Goal: Task Accomplishment & Management: Use online tool/utility

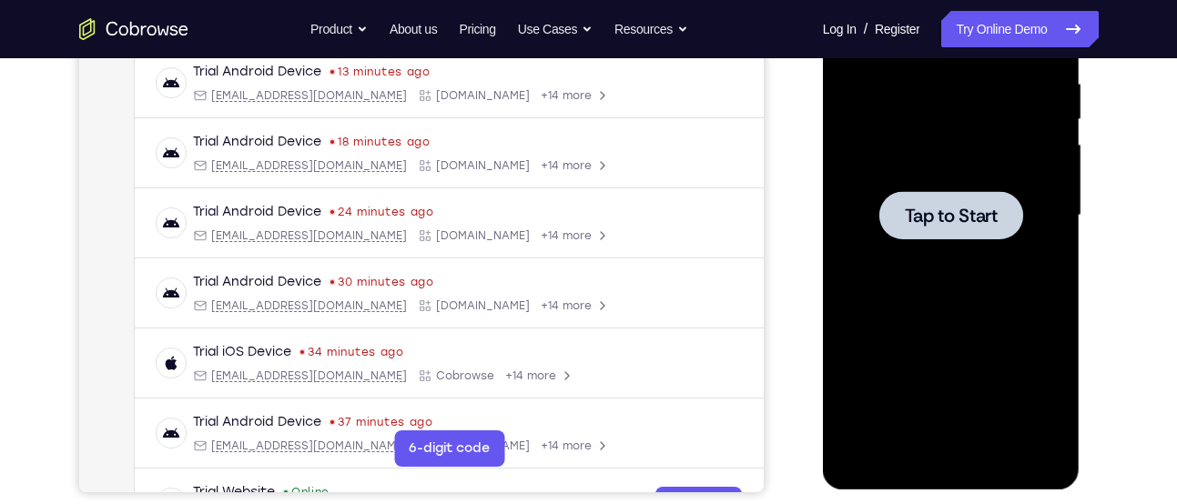
click at [946, 211] on span "Tap to Start" at bounding box center [951, 216] width 93 height 18
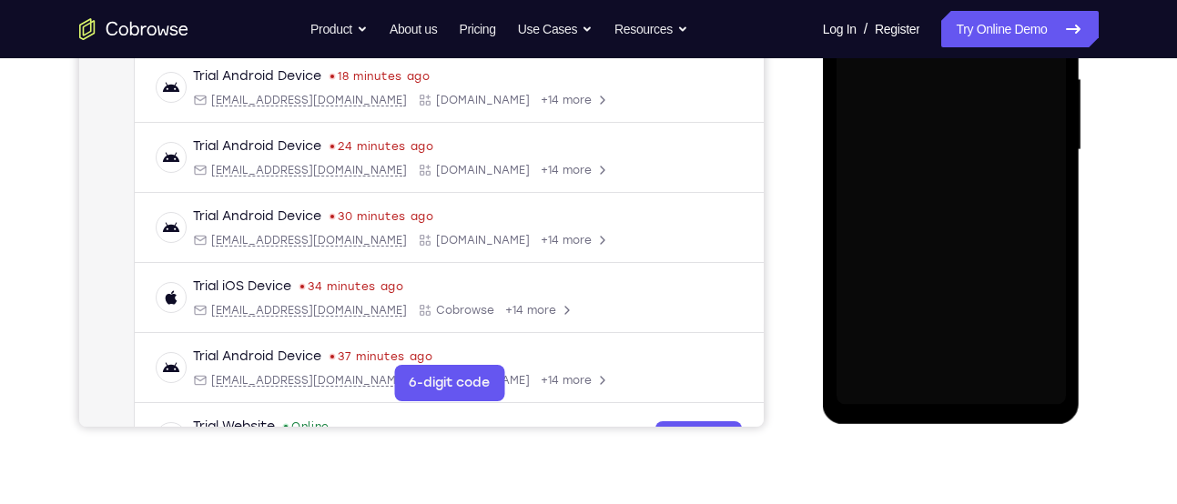
scroll to position [420, 0]
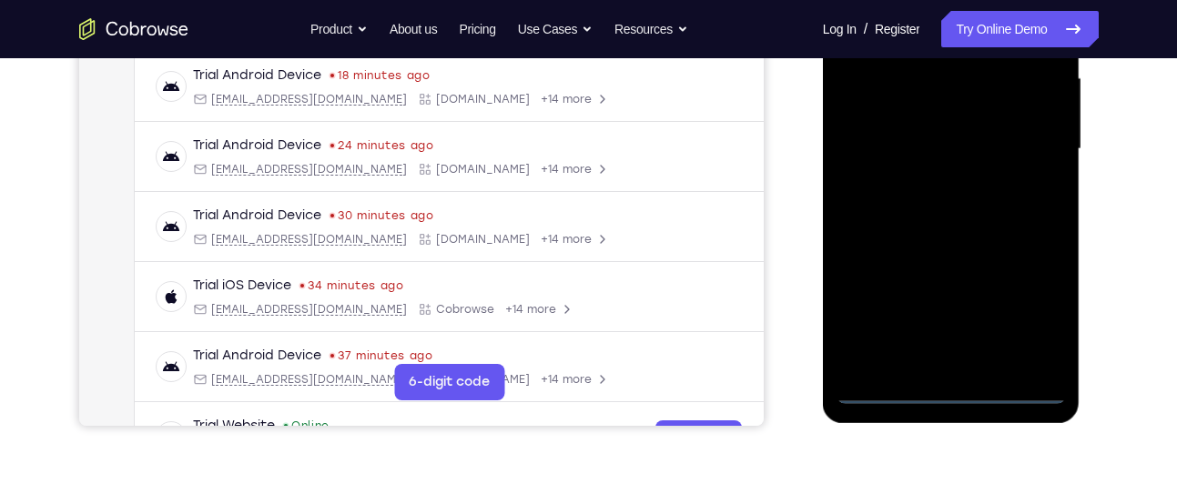
click at [954, 388] on div at bounding box center [950, 149] width 229 height 510
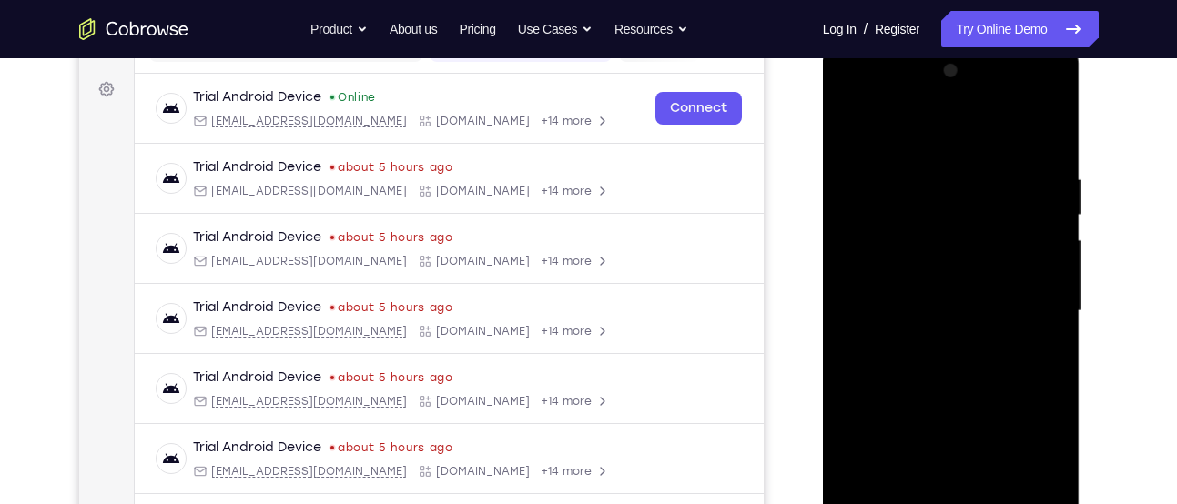
scroll to position [257, 0]
click at [1030, 470] on div at bounding box center [950, 313] width 229 height 510
click at [876, 137] on div at bounding box center [950, 313] width 229 height 510
click at [875, 249] on div at bounding box center [950, 313] width 229 height 510
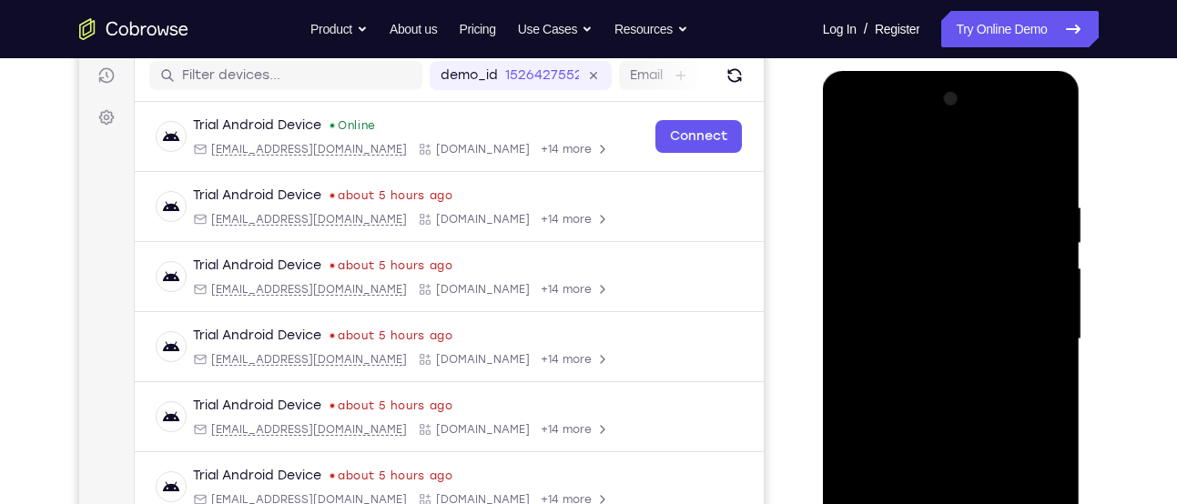
scroll to position [229, 0]
click at [931, 223] on div at bounding box center [950, 341] width 229 height 510
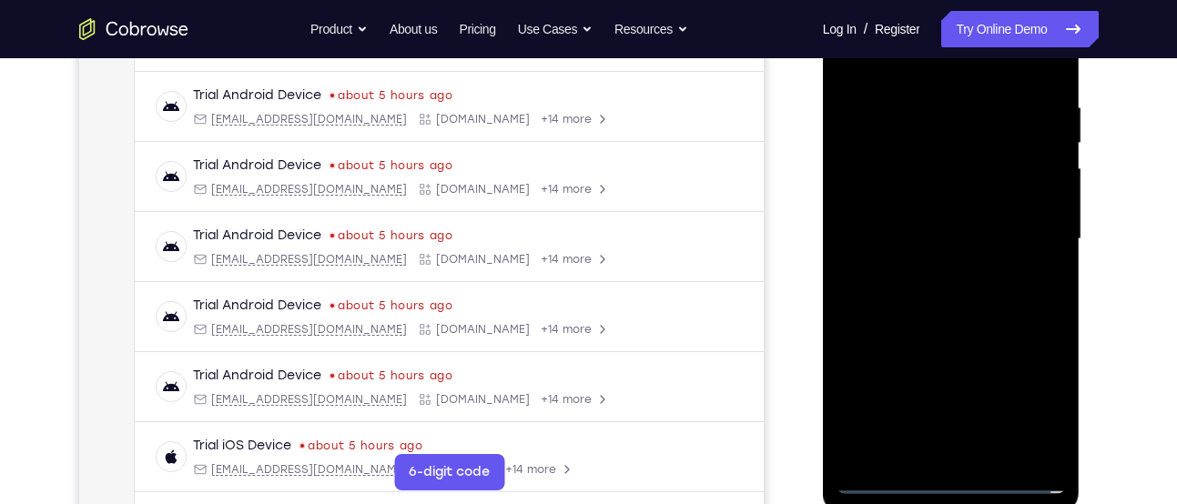
scroll to position [331, 0]
click at [927, 430] on div at bounding box center [950, 239] width 229 height 510
click at [849, 62] on div at bounding box center [950, 239] width 229 height 510
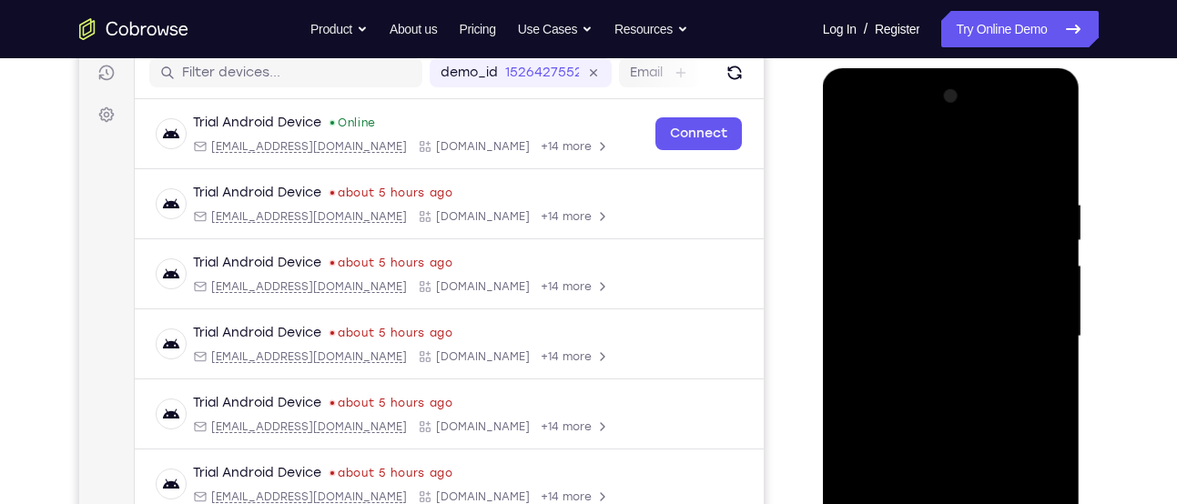
scroll to position [205, 0]
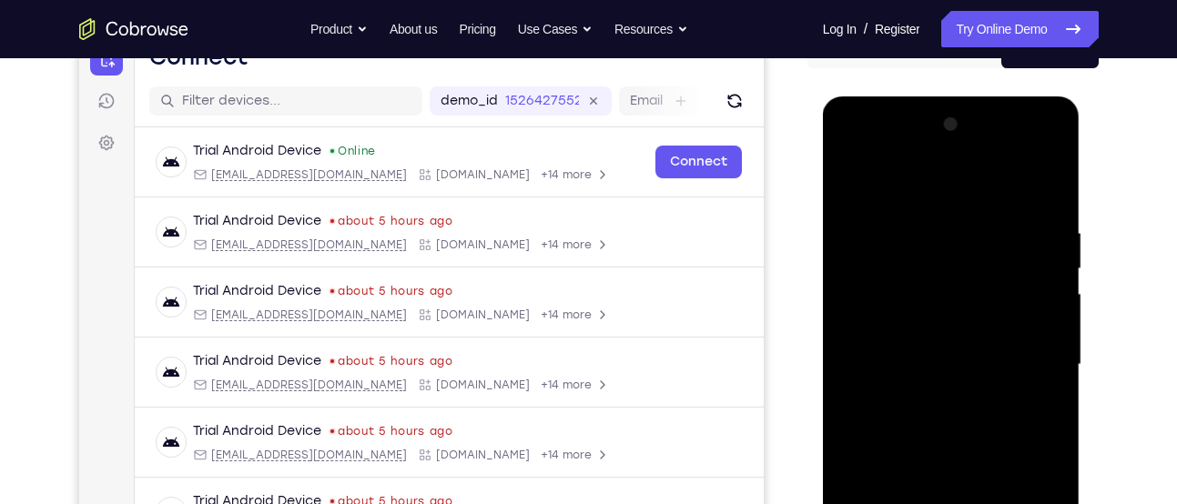
click at [1027, 155] on div at bounding box center [950, 365] width 229 height 510
click at [847, 145] on div at bounding box center [950, 365] width 229 height 510
click at [878, 309] on div at bounding box center [950, 365] width 229 height 510
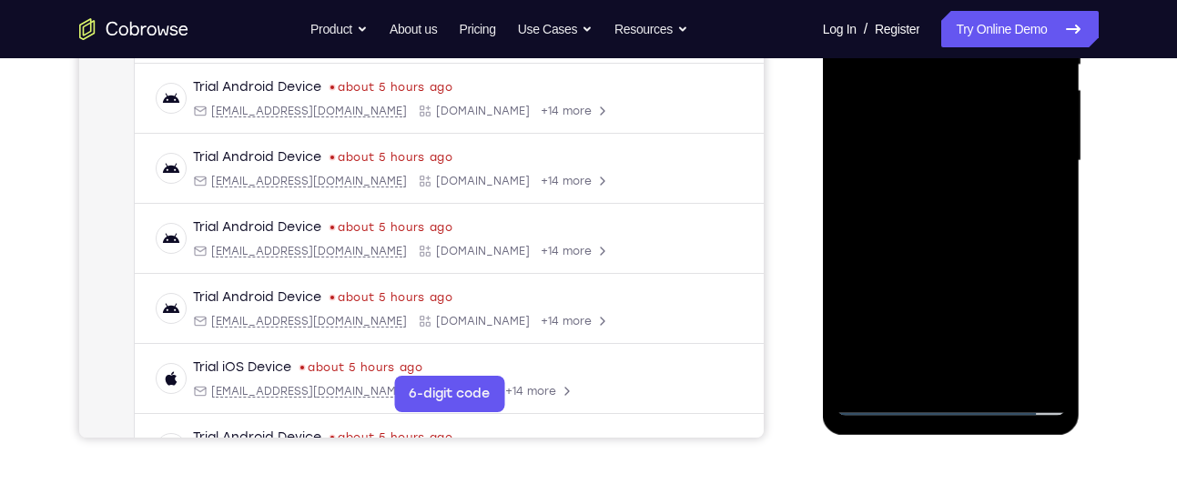
click at [942, 383] on div at bounding box center [950, 161] width 229 height 510
click at [940, 348] on div at bounding box center [950, 161] width 229 height 510
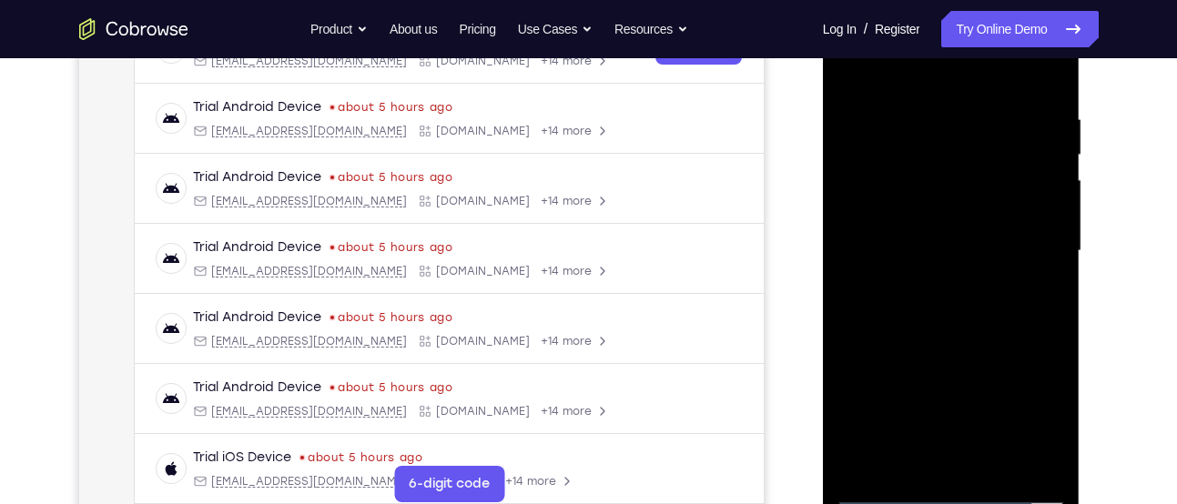
click at [905, 216] on div at bounding box center [950, 251] width 229 height 510
click at [912, 203] on div at bounding box center [950, 251] width 229 height 510
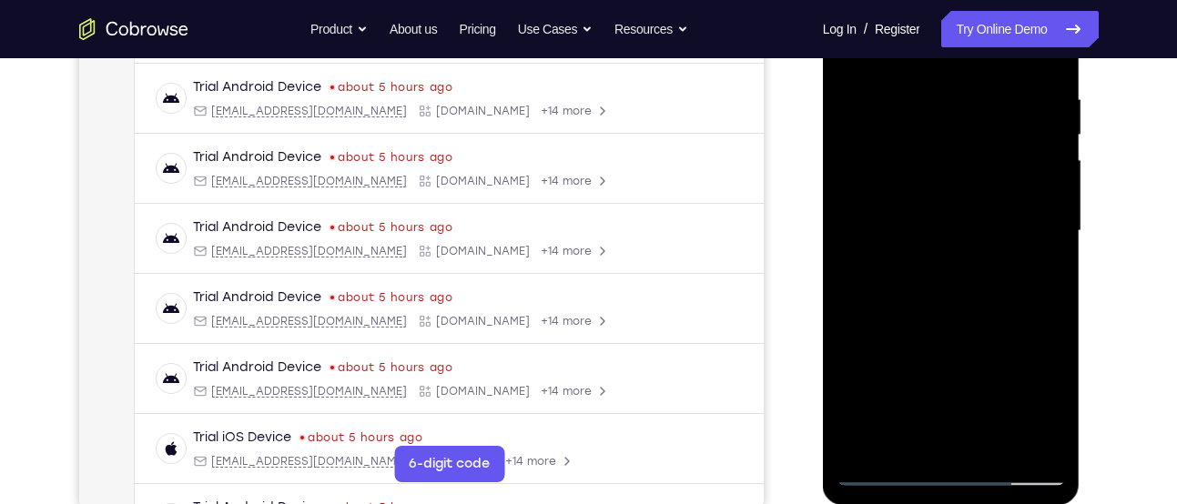
scroll to position [337, 0]
click at [949, 427] on div at bounding box center [950, 233] width 229 height 510
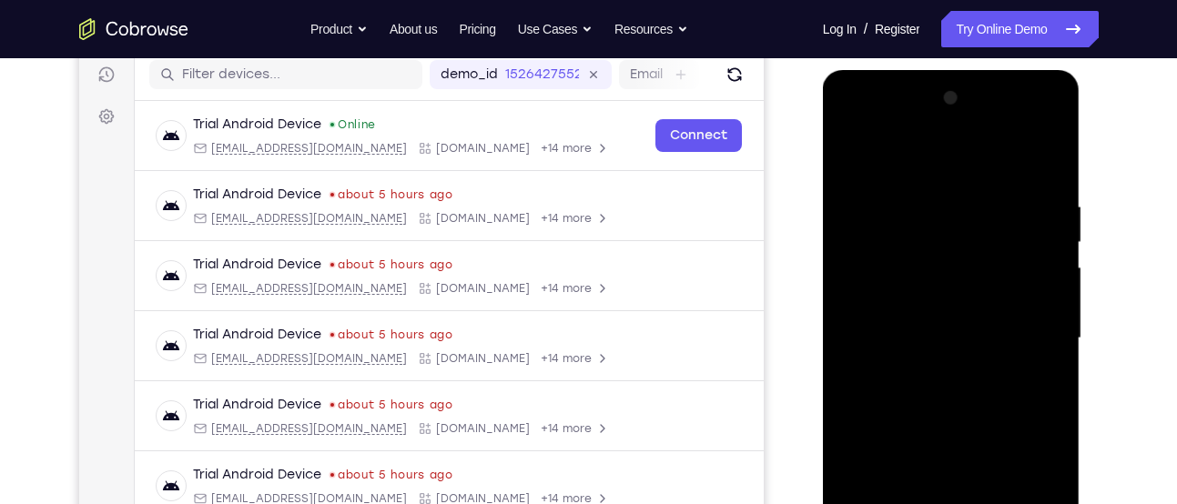
scroll to position [309, 0]
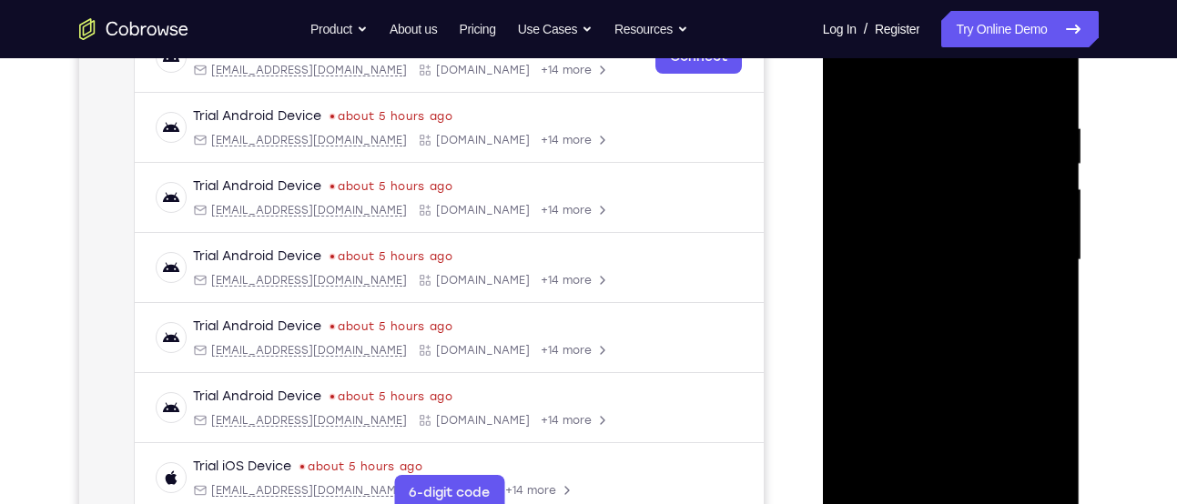
click at [896, 333] on div at bounding box center [950, 260] width 229 height 510
click at [930, 330] on div at bounding box center [950, 260] width 229 height 510
drag, startPoint x: 1006, startPoint y: 320, endPoint x: 795, endPoint y: 351, distance: 212.5
click at [823, 351] on html "Online web based iOS Simulators and Android Emulators. Run iPhone, iPad, Mobile…" at bounding box center [952, 265] width 259 height 546
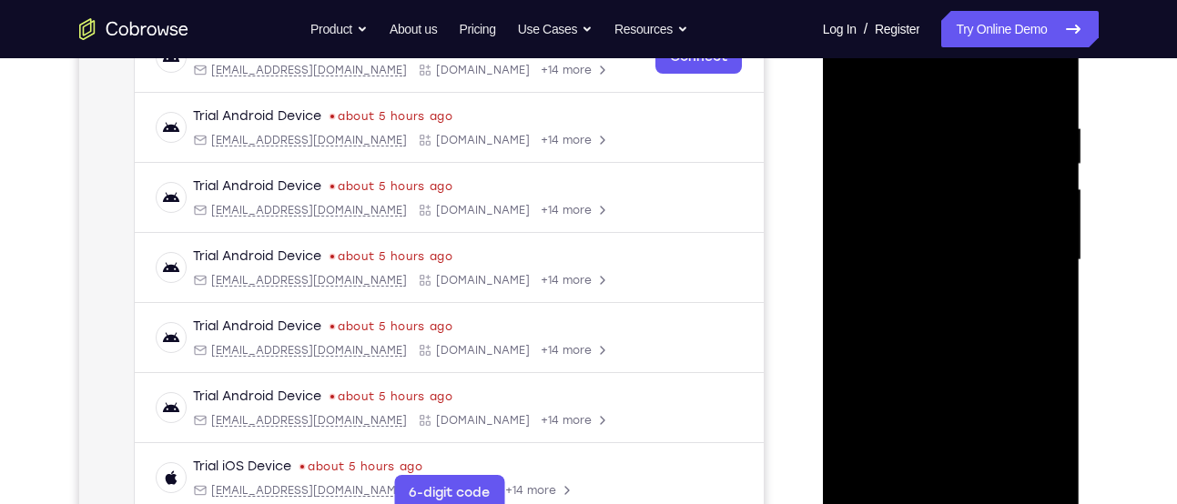
click at [883, 332] on div at bounding box center [950, 260] width 229 height 510
drag, startPoint x: 1028, startPoint y: 278, endPoint x: 1642, endPoint y: 301, distance: 613.8
click at [823, 309] on html "Online web based iOS Simulators and Android Emulators. Run iPhone, iPad, Mobile…" at bounding box center [952, 265] width 259 height 546
click at [974, 331] on div at bounding box center [950, 260] width 229 height 510
click at [966, 334] on div at bounding box center [950, 260] width 229 height 510
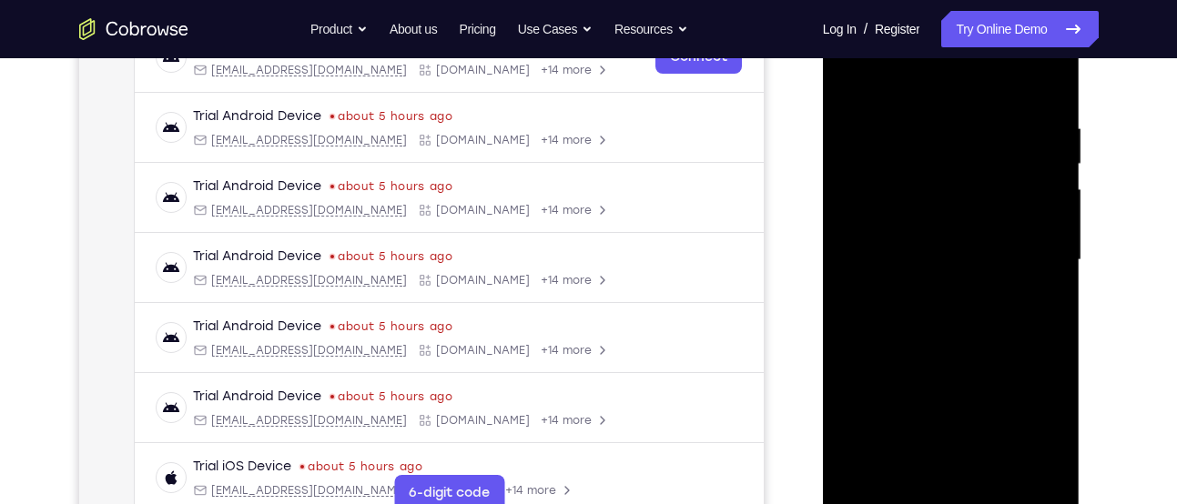
click at [966, 334] on div at bounding box center [950, 260] width 229 height 510
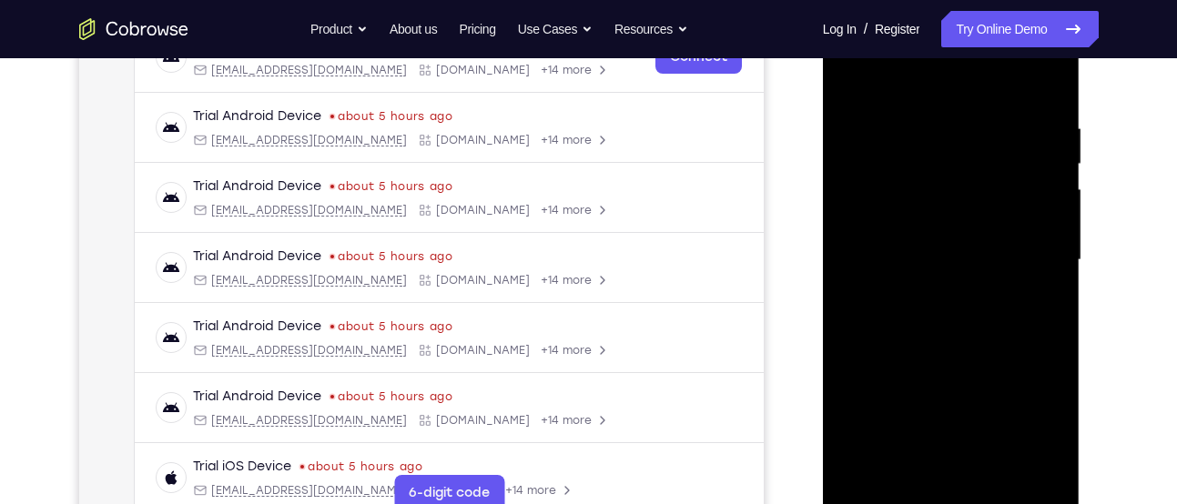
click at [966, 334] on div at bounding box center [950, 260] width 229 height 510
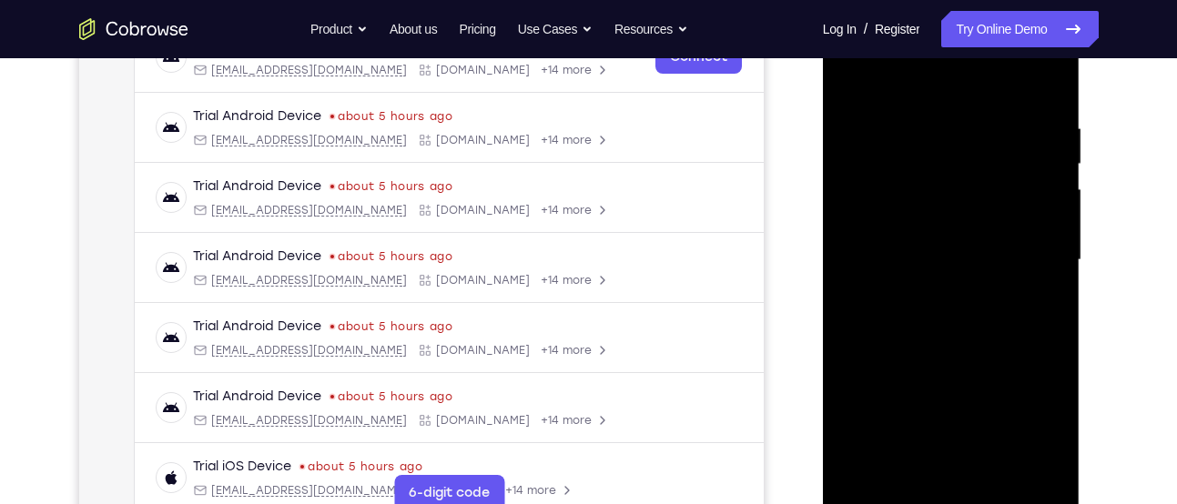
drag, startPoint x: 1017, startPoint y: 304, endPoint x: 946, endPoint y: 323, distance: 72.6
click at [946, 323] on div at bounding box center [950, 260] width 229 height 510
drag, startPoint x: 1041, startPoint y: 274, endPoint x: 796, endPoint y: 320, distance: 249.2
click at [823, 320] on html "Online web based iOS Simulators and Android Emulators. Run iPhone, iPad, Mobile…" at bounding box center [952, 265] width 259 height 546
click at [969, 333] on div at bounding box center [950, 260] width 229 height 510
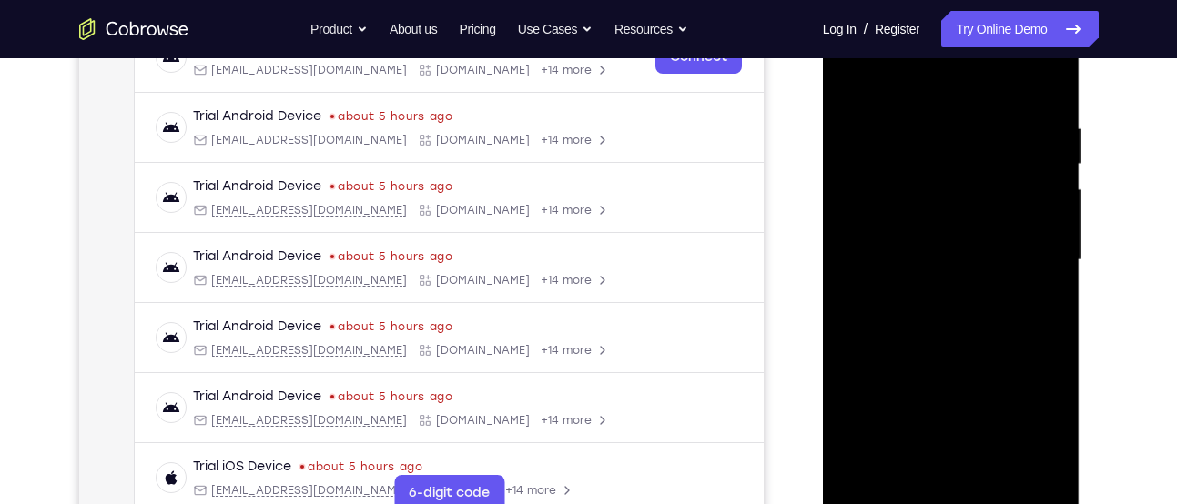
drag, startPoint x: 1031, startPoint y: 297, endPoint x: 815, endPoint y: 328, distance: 217.9
click at [823, 328] on html "Online web based iOS Simulators and Android Emulators. Run iPhone, iPad, Mobile…" at bounding box center [952, 265] width 259 height 546
click at [997, 336] on div at bounding box center [950, 260] width 229 height 510
click at [946, 338] on div at bounding box center [950, 260] width 229 height 510
click at [945, 331] on div at bounding box center [950, 260] width 229 height 510
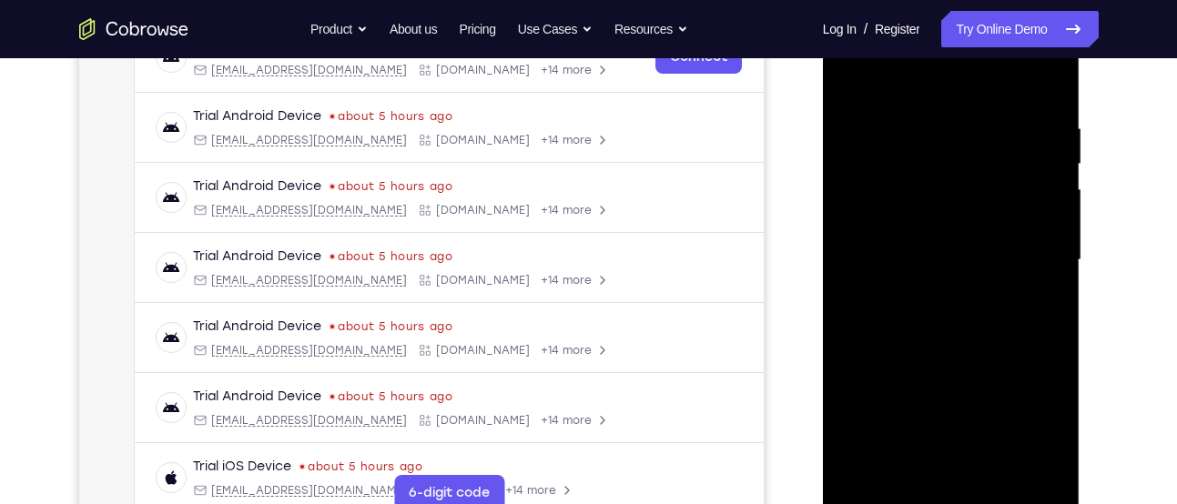
click at [945, 331] on div at bounding box center [950, 260] width 229 height 510
drag, startPoint x: 1027, startPoint y: 306, endPoint x: 895, endPoint y: 307, distance: 132.0
click at [895, 307] on div at bounding box center [950, 260] width 229 height 510
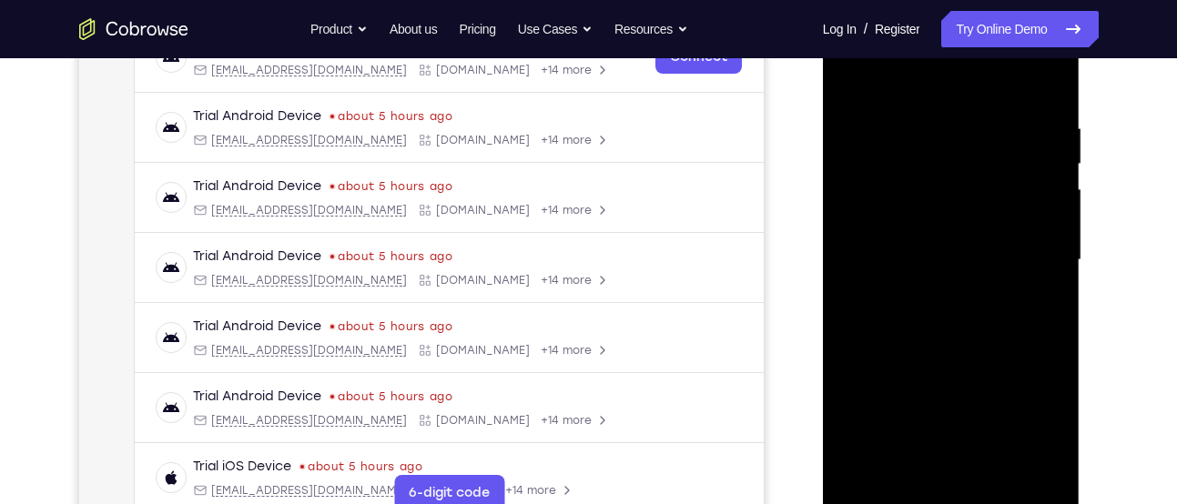
click at [853, 338] on div at bounding box center [950, 260] width 229 height 510
click at [1037, 332] on div at bounding box center [950, 260] width 229 height 510
drag, startPoint x: 1013, startPoint y: 288, endPoint x: 698, endPoint y: 363, distance: 323.8
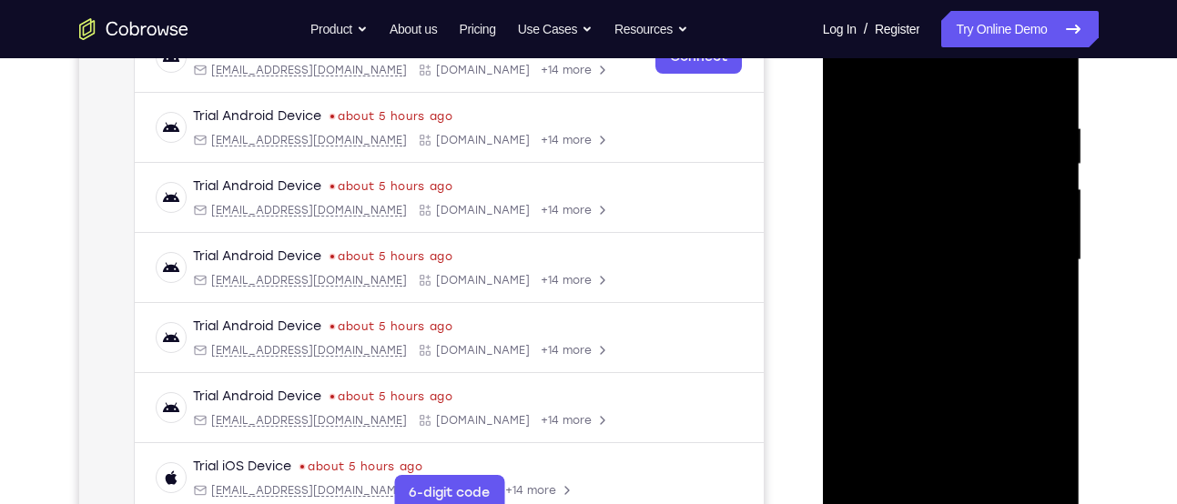
click at [823, 363] on html "Online web based iOS Simulators and Android Emulators. Run iPhone, iPad, Mobile…" at bounding box center [952, 265] width 259 height 546
click at [977, 329] on div at bounding box center [950, 260] width 229 height 510
drag, startPoint x: 1040, startPoint y: 289, endPoint x: 677, endPoint y: 309, distance: 363.6
click at [823, 309] on html "Online web based iOS Simulators and Android Emulators. Run iPhone, iPad, Mobile…" at bounding box center [952, 265] width 259 height 546
drag, startPoint x: 1031, startPoint y: 258, endPoint x: 673, endPoint y: 278, distance: 358.2
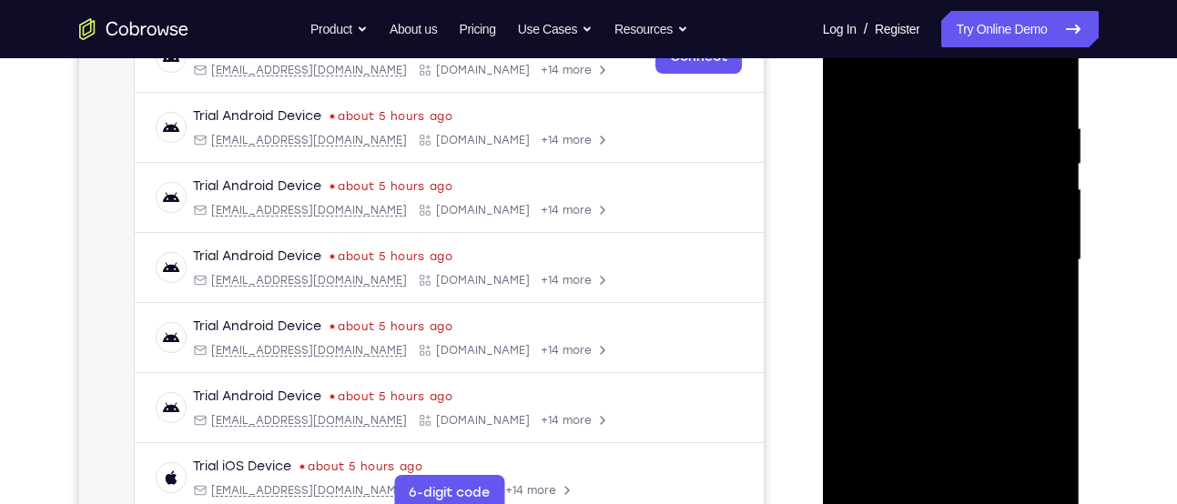
click at [823, 278] on html "Online web based iOS Simulators and Android Emulators. Run iPhone, iPad, Mobile…" at bounding box center [952, 265] width 259 height 546
click at [1037, 335] on div at bounding box center [950, 260] width 229 height 510
drag, startPoint x: 1036, startPoint y: 281, endPoint x: 881, endPoint y: 304, distance: 156.4
click at [881, 304] on div at bounding box center [950, 260] width 229 height 510
click at [892, 338] on div at bounding box center [950, 260] width 229 height 510
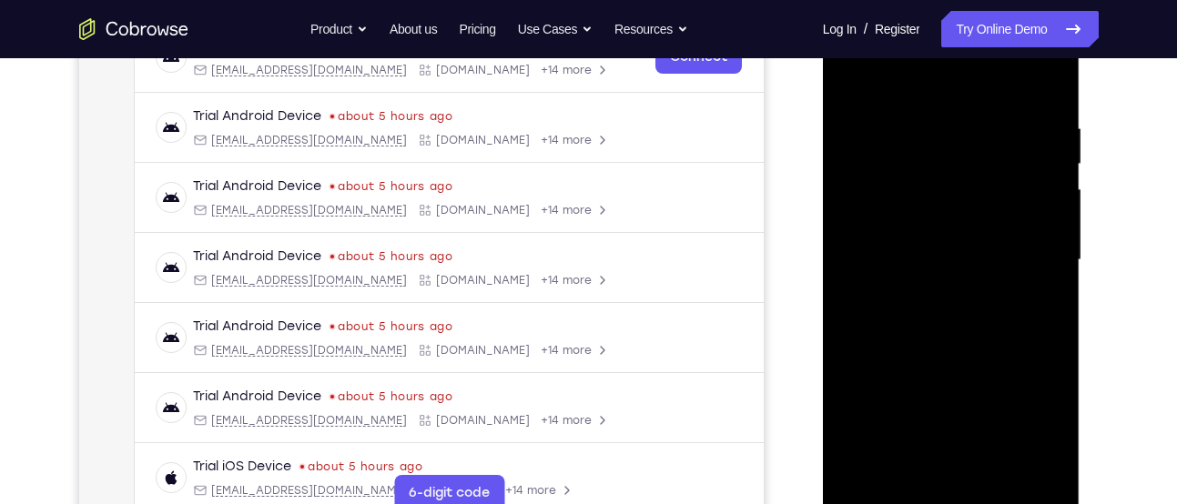
drag, startPoint x: 1041, startPoint y: 305, endPoint x: 901, endPoint y: 339, distance: 144.1
click at [901, 339] on div at bounding box center [950, 260] width 229 height 510
click at [1028, 339] on div at bounding box center [950, 260] width 229 height 510
drag, startPoint x: 995, startPoint y: 289, endPoint x: 815, endPoint y: 271, distance: 180.2
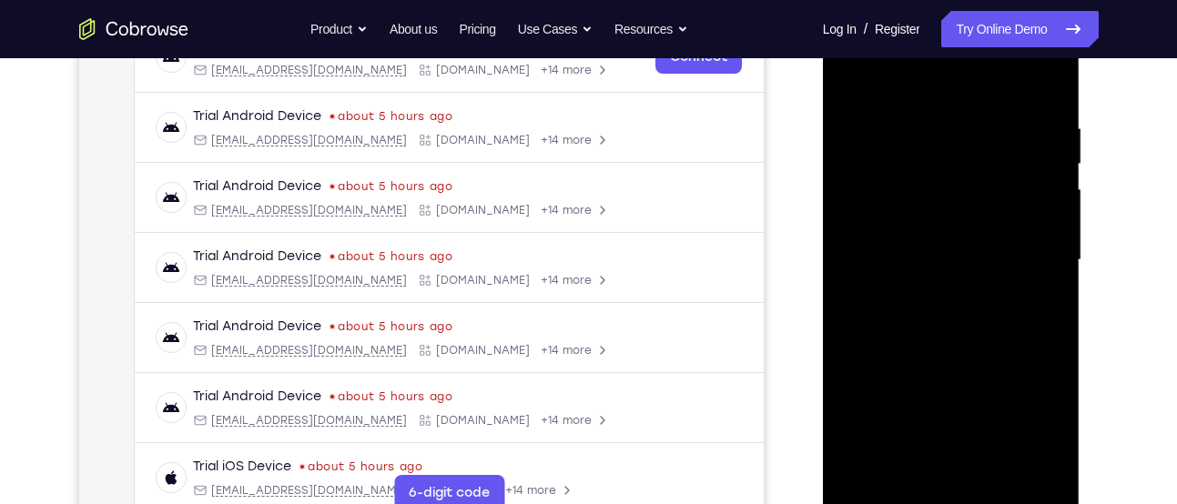
click at [823, 271] on html "Online web based iOS Simulators and Android Emulators. Run iPhone, iPad, Mobile…" at bounding box center [952, 265] width 259 height 546
click at [1007, 334] on div at bounding box center [950, 260] width 229 height 510
drag, startPoint x: 1029, startPoint y: 265, endPoint x: 691, endPoint y: 296, distance: 339.9
click at [823, 296] on html "Online web based iOS Simulators and Android Emulators. Run iPhone, iPad, Mobile…" at bounding box center [952, 265] width 259 height 546
click at [996, 327] on div at bounding box center [950, 260] width 229 height 510
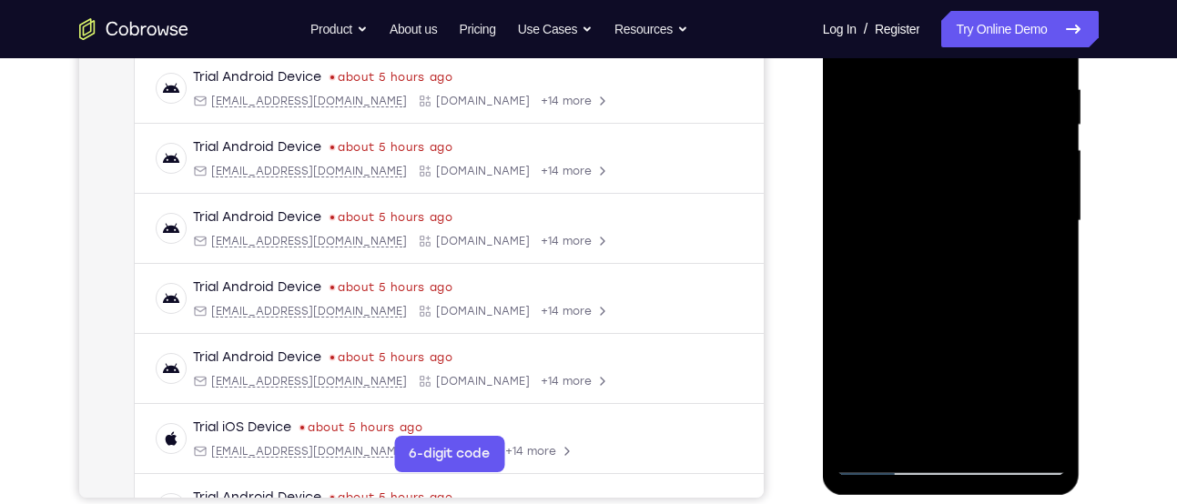
scroll to position [349, 0]
click at [966, 330] on div at bounding box center [950, 220] width 229 height 510
click at [1035, 284] on div at bounding box center [950, 220] width 229 height 510
click at [865, 295] on div at bounding box center [950, 220] width 229 height 510
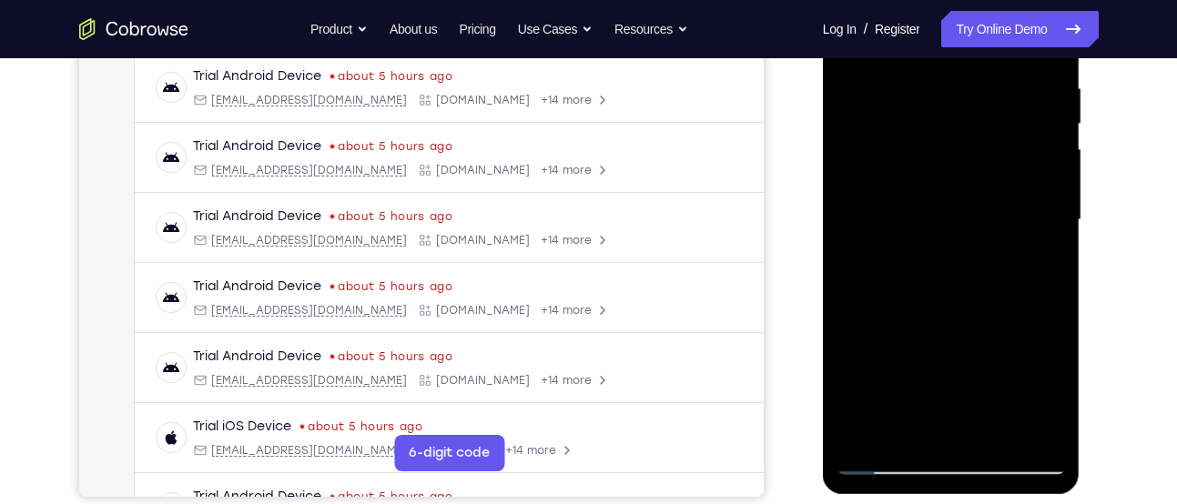
click at [875, 270] on div at bounding box center [950, 220] width 229 height 510
click at [892, 469] on div at bounding box center [950, 220] width 229 height 510
click at [950, 421] on div at bounding box center [950, 220] width 229 height 510
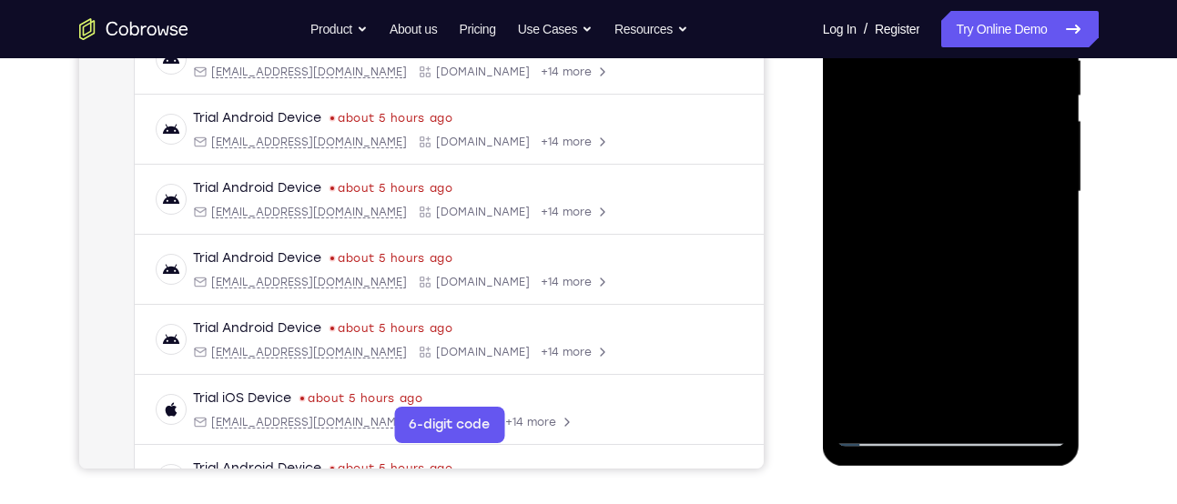
scroll to position [383, 0]
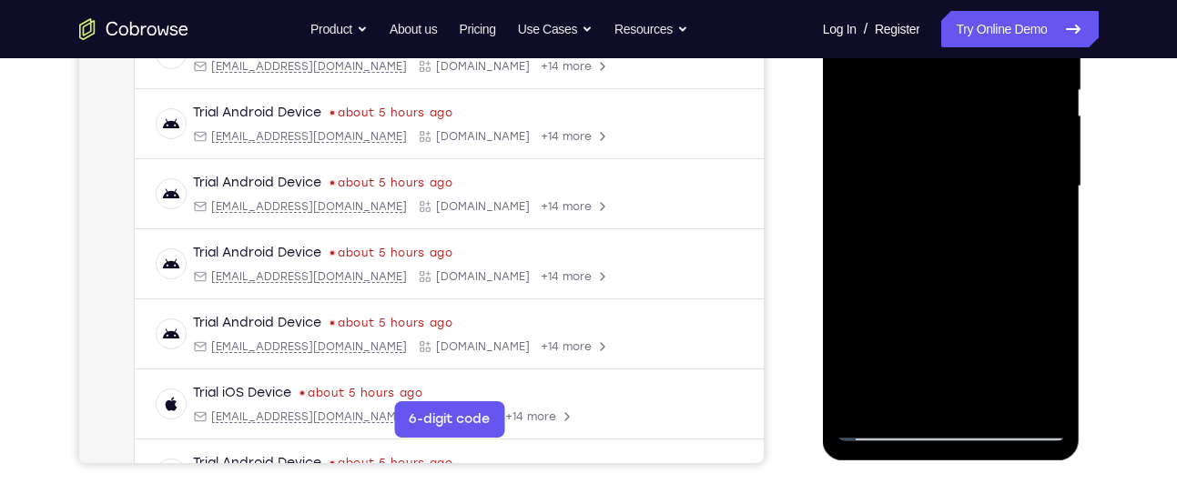
click at [868, 96] on div at bounding box center [950, 187] width 229 height 510
drag, startPoint x: 997, startPoint y: 258, endPoint x: 1503, endPoint y: 343, distance: 513.2
click at [823, 278] on html "Online web based iOS Simulators and Android Emulators. Run iPhone, iPad, Mobile…" at bounding box center [952, 191] width 259 height 546
drag, startPoint x: 1031, startPoint y: 280, endPoint x: 764, endPoint y: 300, distance: 268.3
click at [823, 300] on html "Online web based iOS Simulators and Android Emulators. Run iPhone, iPad, Mobile…" at bounding box center [952, 191] width 259 height 546
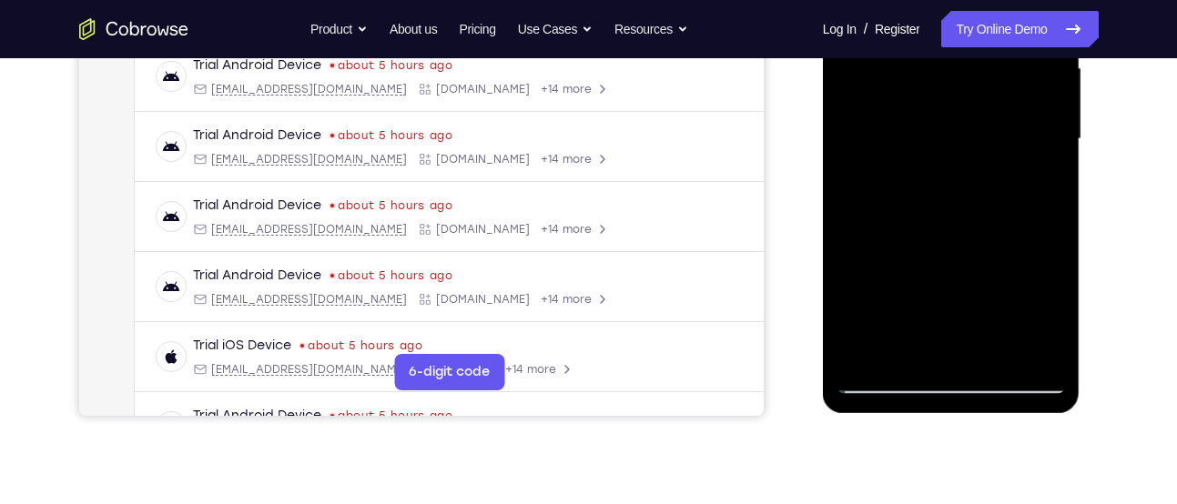
scroll to position [431, 0]
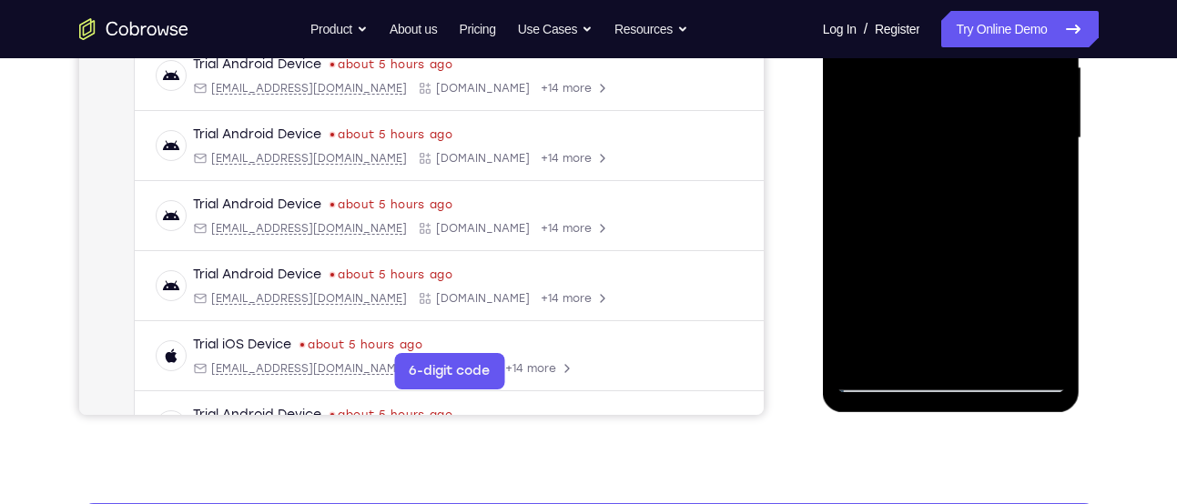
drag, startPoint x: 985, startPoint y: 204, endPoint x: 972, endPoint y: 164, distance: 42.0
click at [972, 164] on div at bounding box center [950, 139] width 229 height 510
click at [974, 266] on div at bounding box center [950, 139] width 229 height 510
drag, startPoint x: 1040, startPoint y: 167, endPoint x: 806, endPoint y: 165, distance: 233.9
click at [823, 165] on html "Online web based iOS Simulators and Android Emulators. Run iPhone, iPad, Mobile…" at bounding box center [952, 143] width 259 height 546
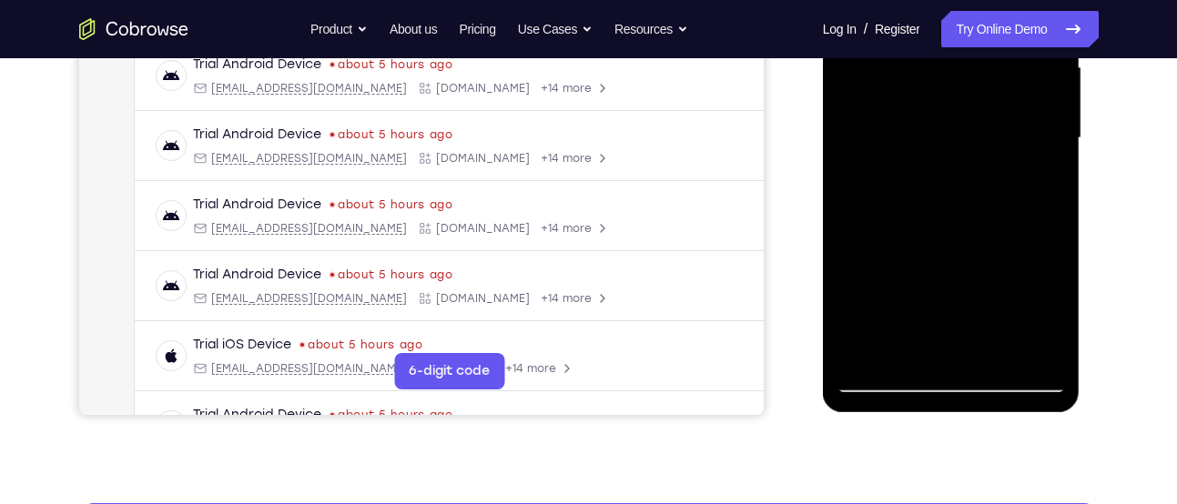
click at [892, 259] on div at bounding box center [950, 139] width 229 height 510
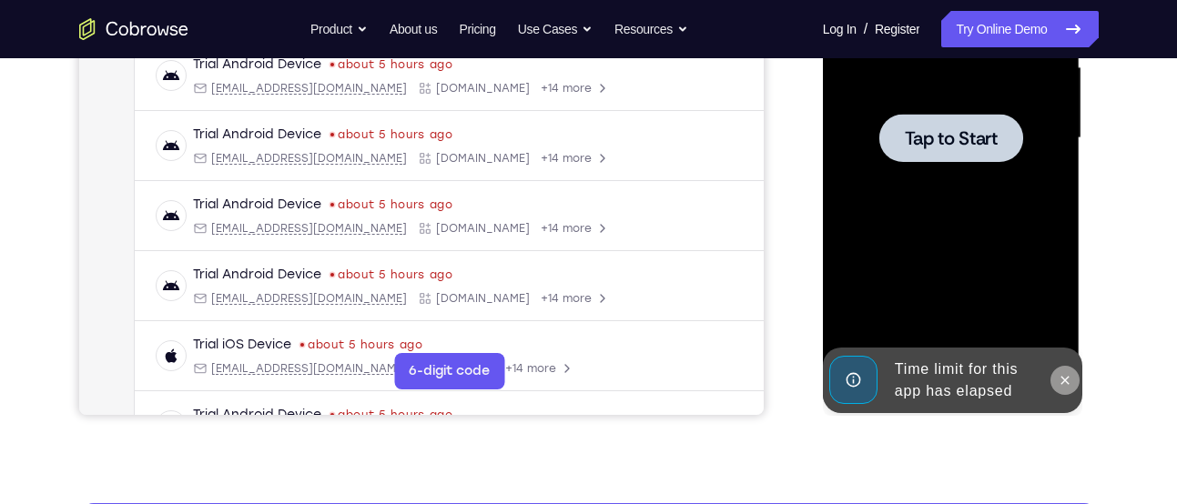
click at [1056, 373] on button at bounding box center [1064, 380] width 29 height 29
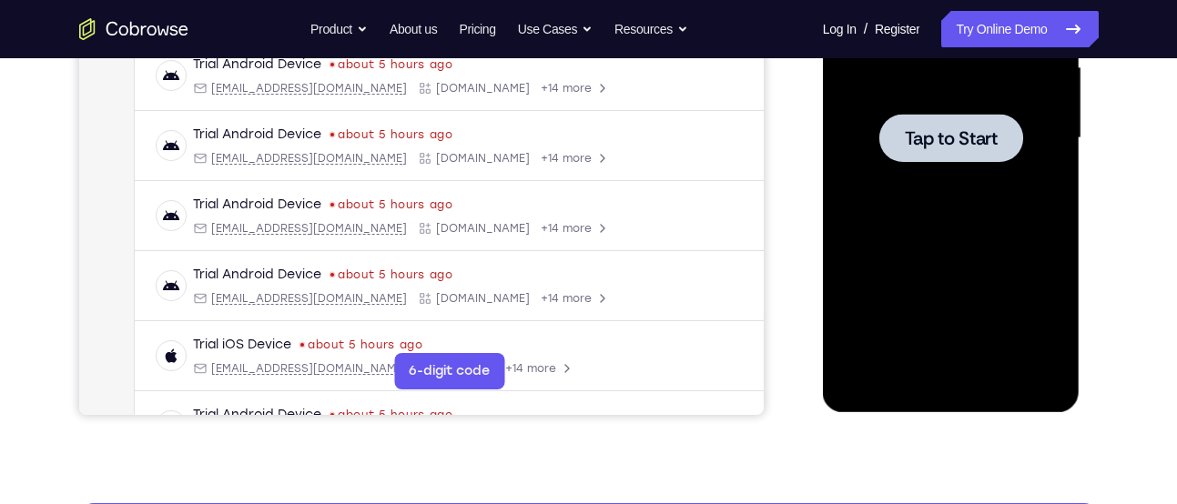
click at [981, 160] on div at bounding box center [951, 138] width 144 height 48
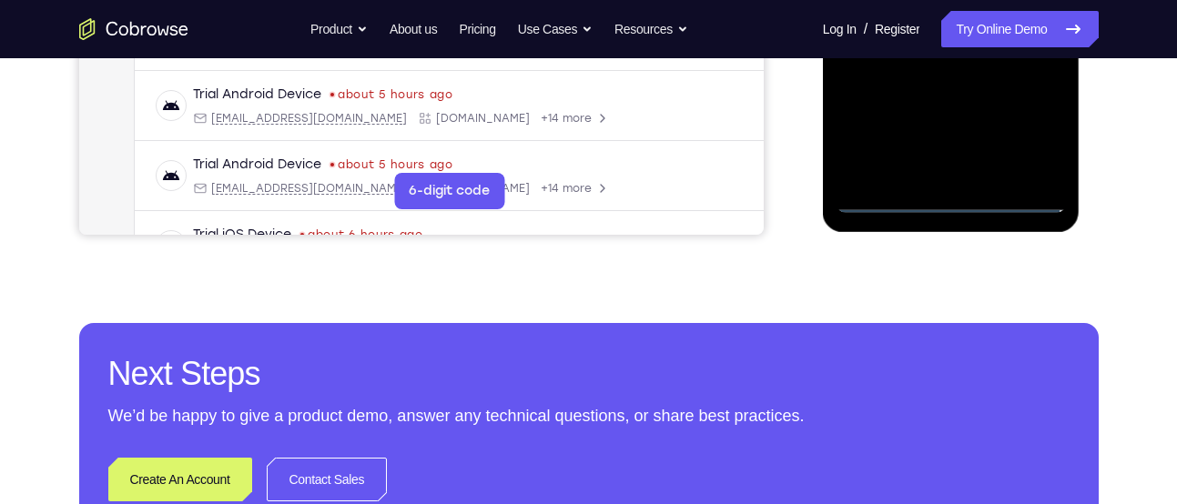
scroll to position [610, 0]
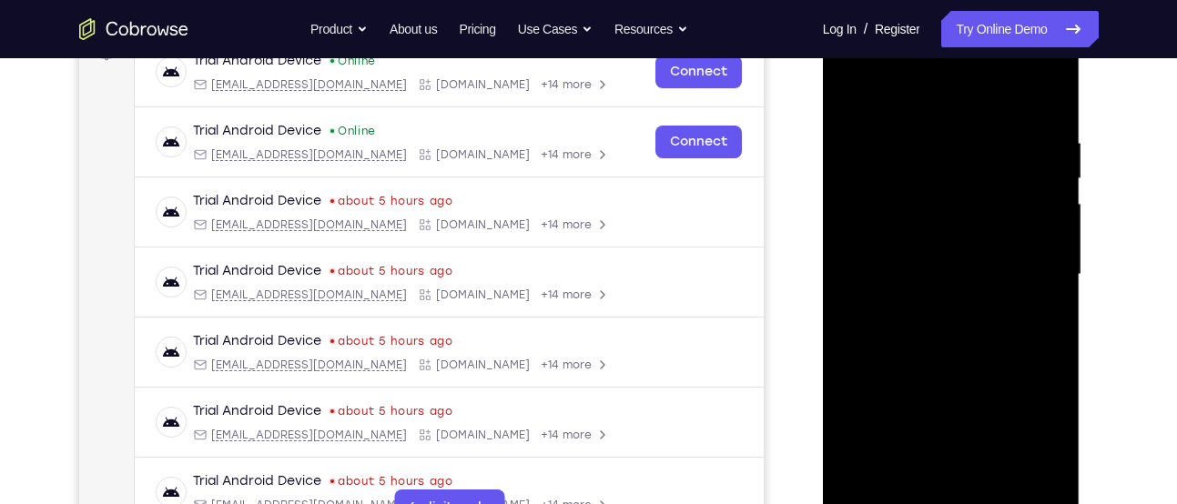
scroll to position [294, 0]
click at [1034, 441] on div at bounding box center [950, 276] width 229 height 510
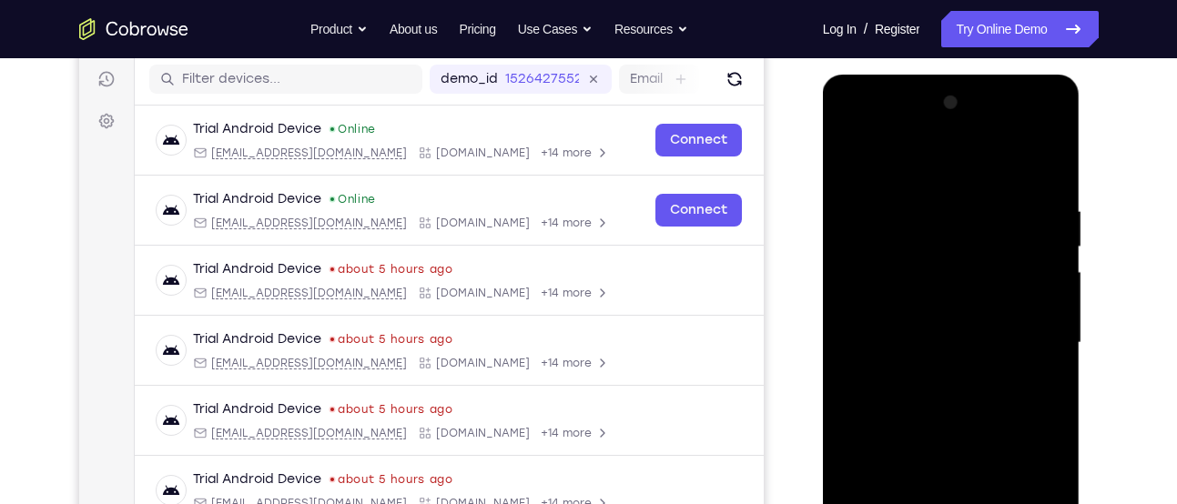
scroll to position [225, 0]
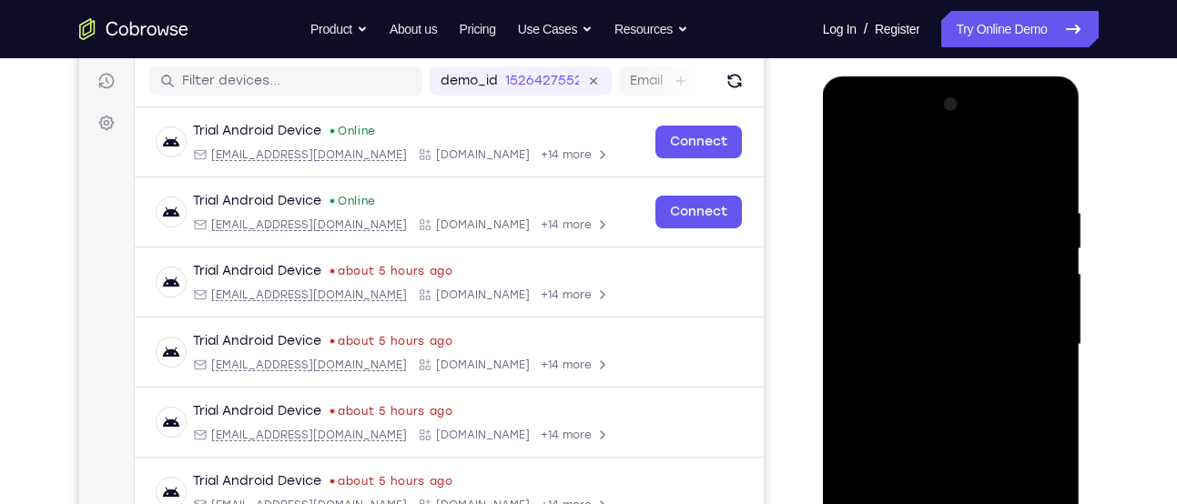
click at [916, 165] on div at bounding box center [950, 345] width 229 height 510
click at [867, 287] on div at bounding box center [950, 345] width 229 height 510
